Goal: Obtain resource: Download file/media

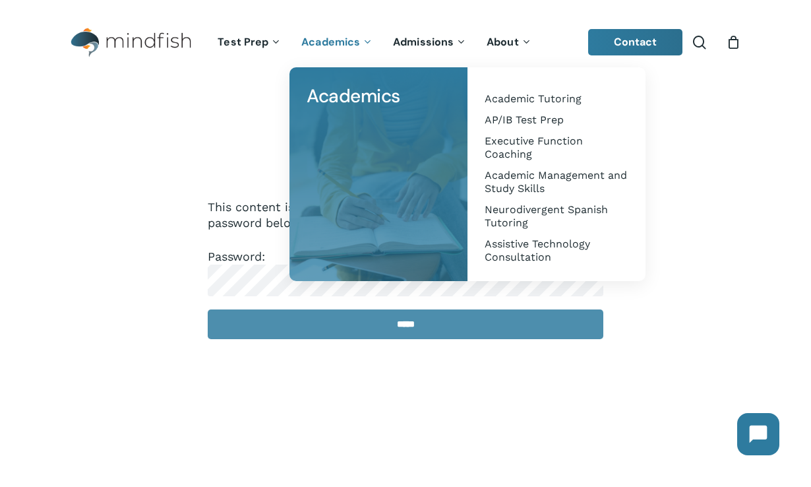
click at [401, 322] on input "*****" at bounding box center [406, 324] width 396 height 30
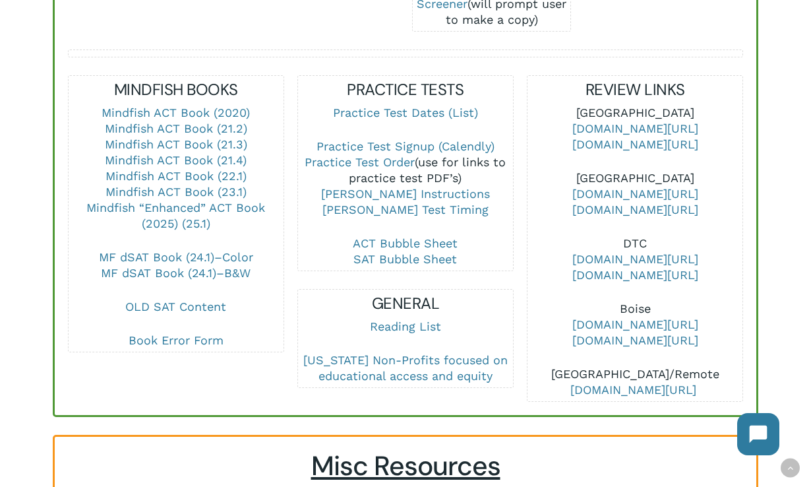
scroll to position [496, 0]
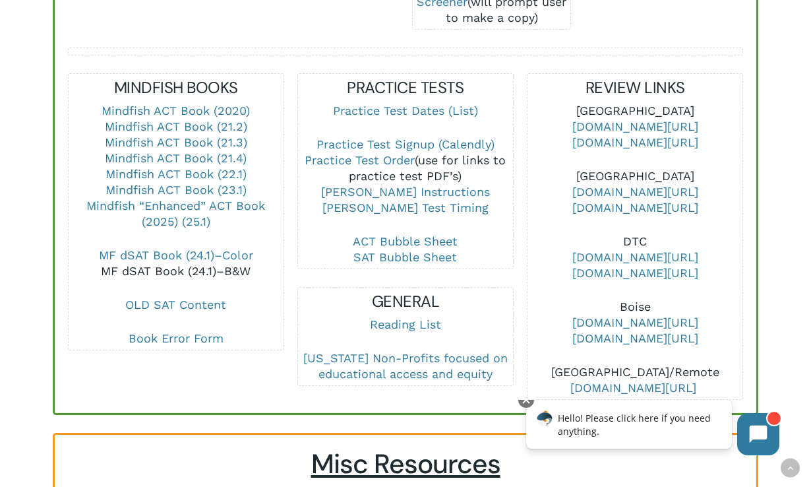
click at [198, 264] on link "MF dSAT Book (24.1)–B&W" at bounding box center [176, 271] width 150 height 14
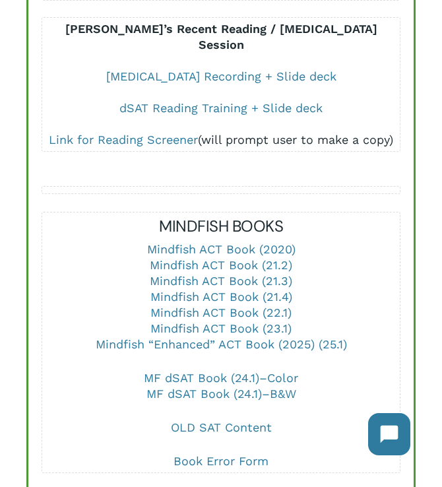
scroll to position [396, 0]
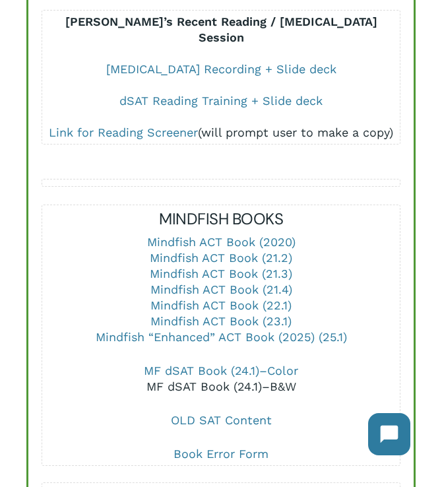
click at [218, 379] on link "MF dSAT Book (24.1)–B&W" at bounding box center [221, 386] width 150 height 14
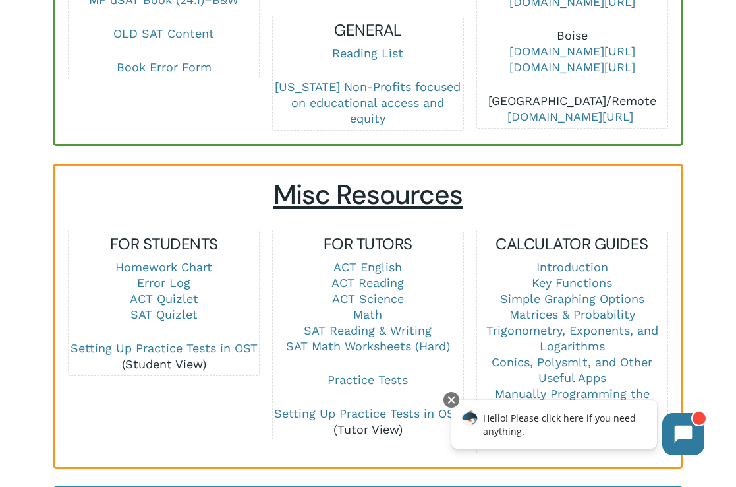
scroll to position [850, 0]
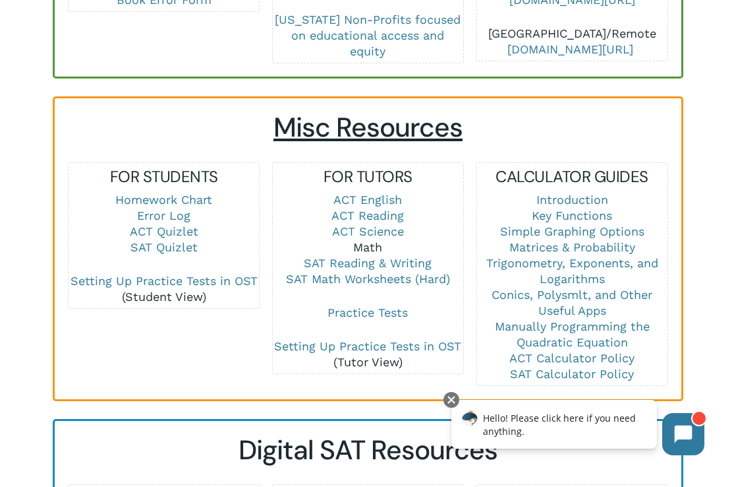
click at [375, 240] on link "Math" at bounding box center [367, 247] width 29 height 14
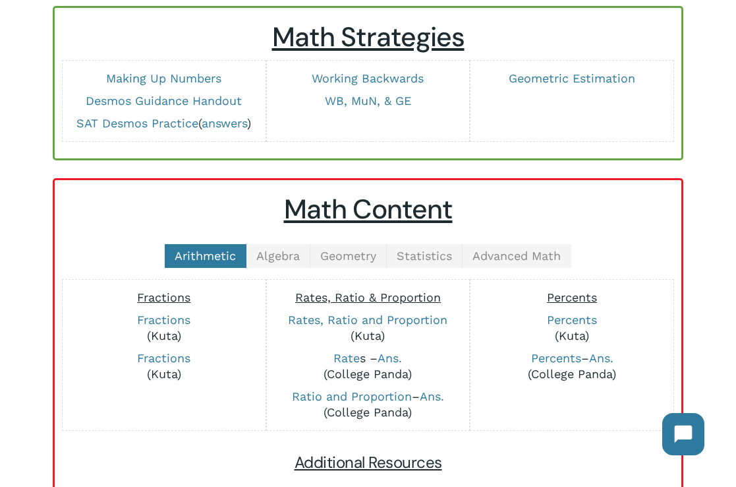
scroll to position [138, 0]
click at [350, 259] on span "Geometry" at bounding box center [348, 255] width 56 height 14
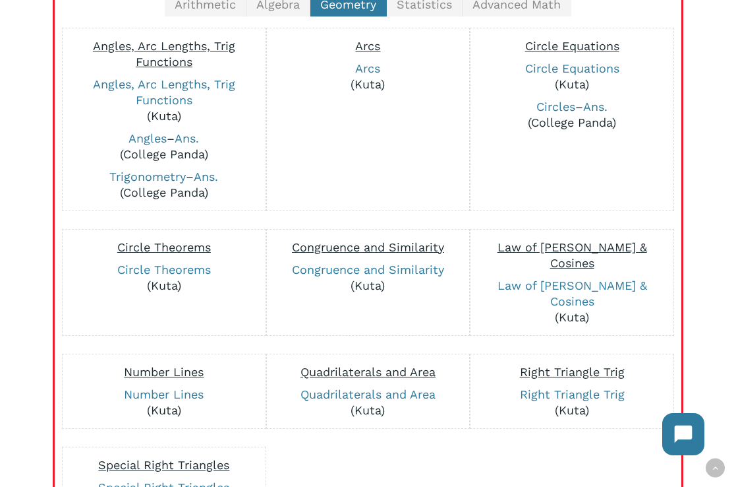
scroll to position [398, 0]
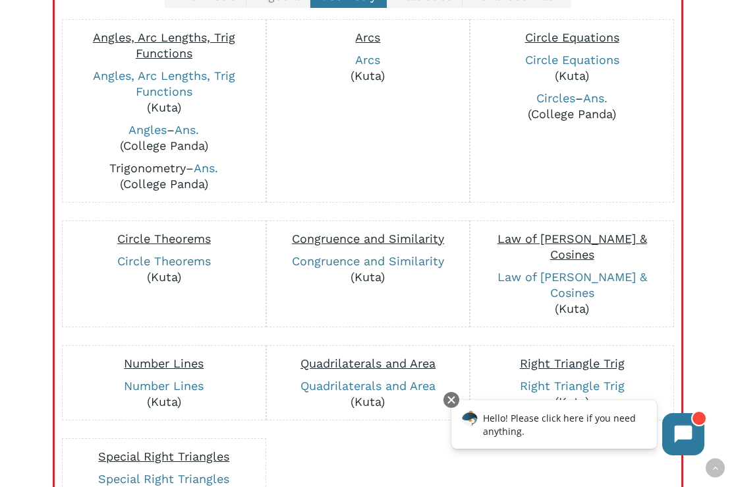
click at [165, 168] on link "Trigonometry" at bounding box center [147, 168] width 76 height 14
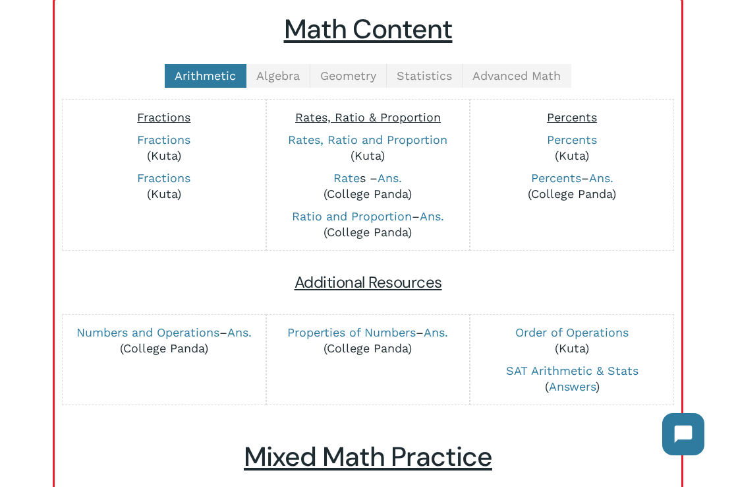
scroll to position [303, 0]
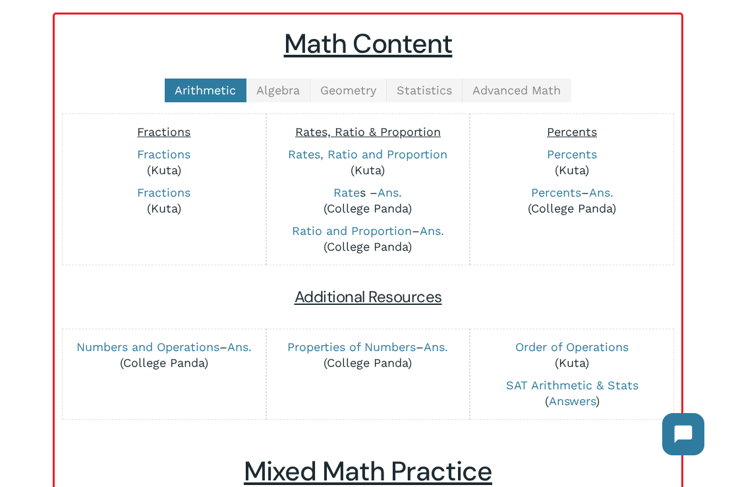
click at [345, 89] on span "Geometry" at bounding box center [348, 90] width 56 height 14
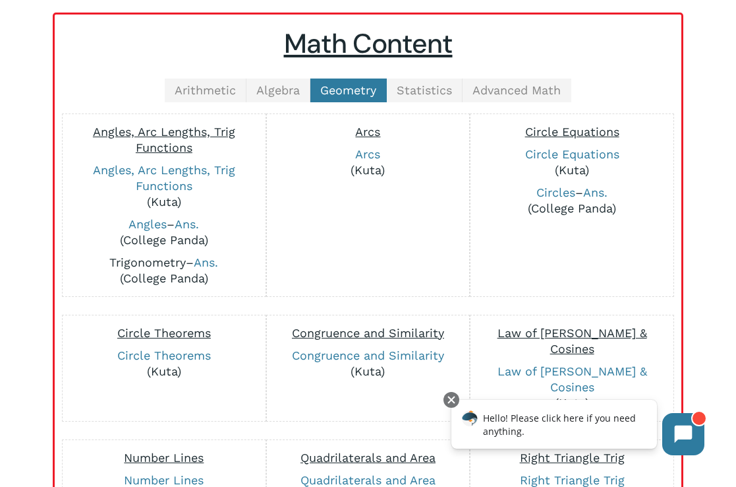
click at [160, 264] on link "Trigonometry" at bounding box center [147, 262] width 76 height 14
